Goal: Information Seeking & Learning: Understand process/instructions

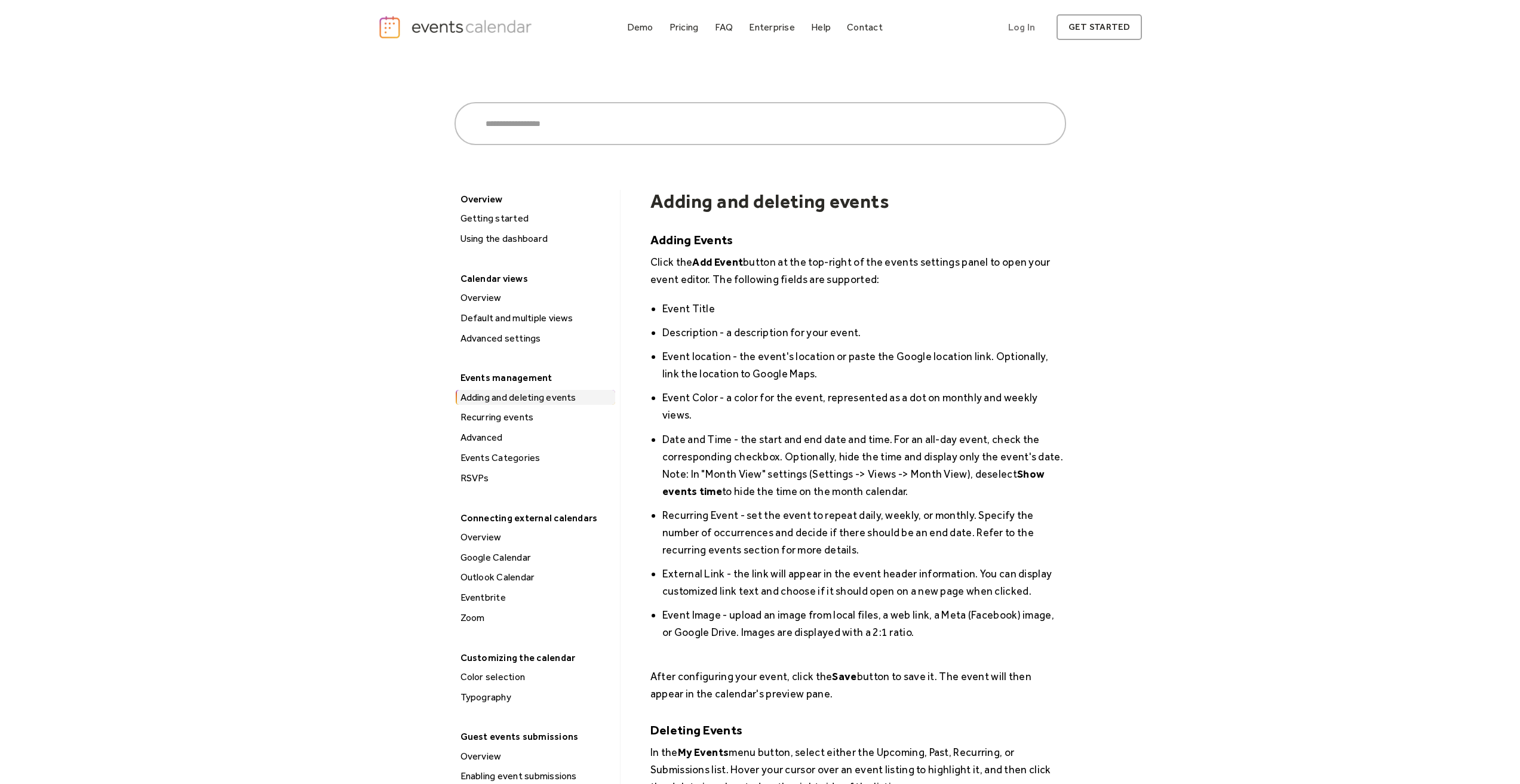
click at [506, 219] on div "Getting started" at bounding box center [535, 218] width 158 height 16
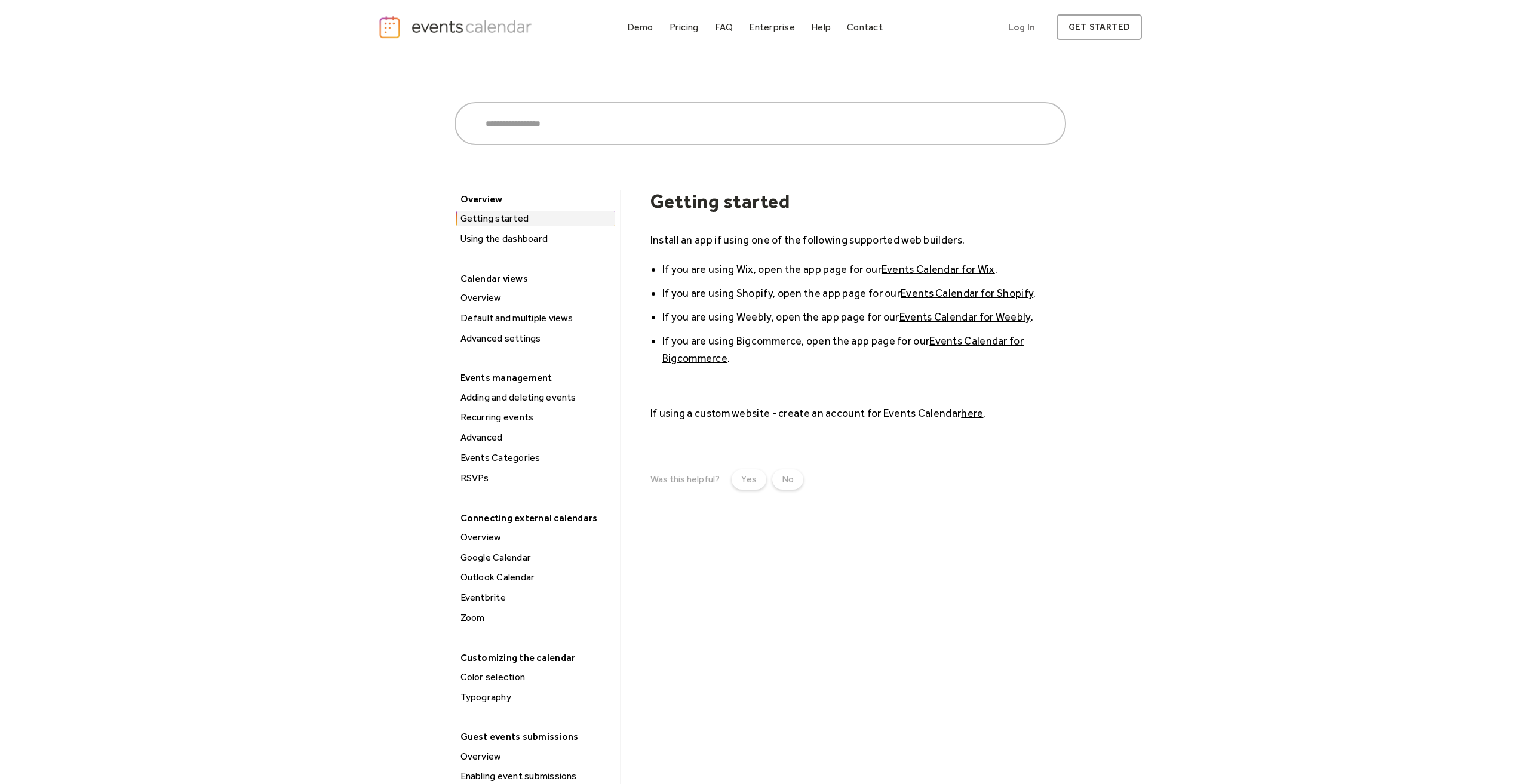
click at [974, 414] on link "here" at bounding box center [972, 413] width 22 height 13
click at [541, 235] on div "Using the dashboard" at bounding box center [535, 239] width 158 height 16
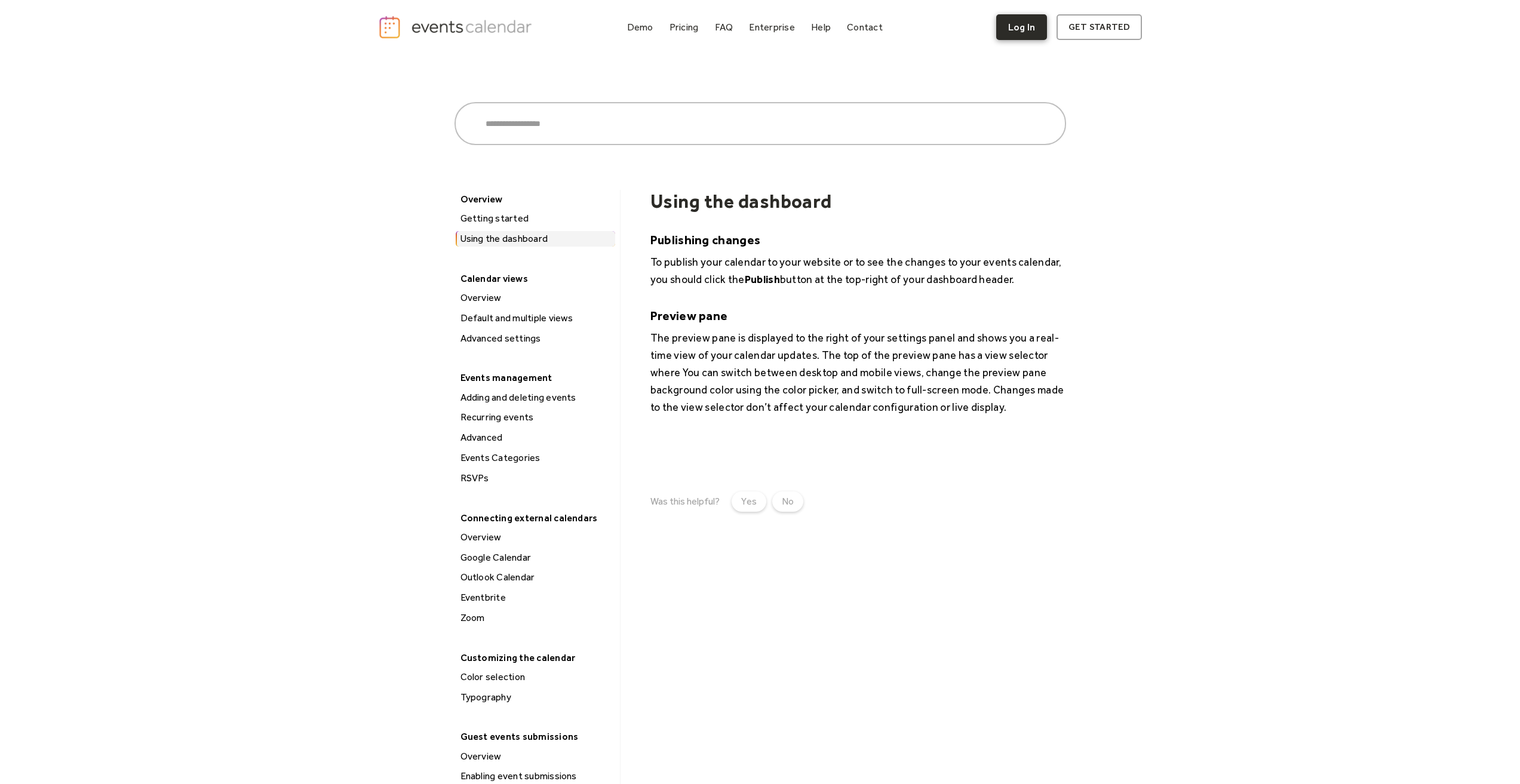
click at [1035, 28] on link "Log In" at bounding box center [1021, 27] width 51 height 26
